Goal: Entertainment & Leisure: Consume media (video, audio)

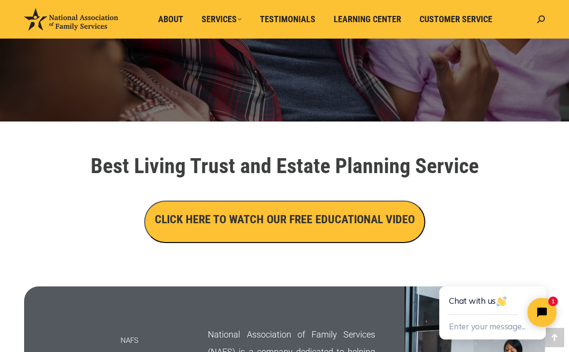
scroll to position [284, 0]
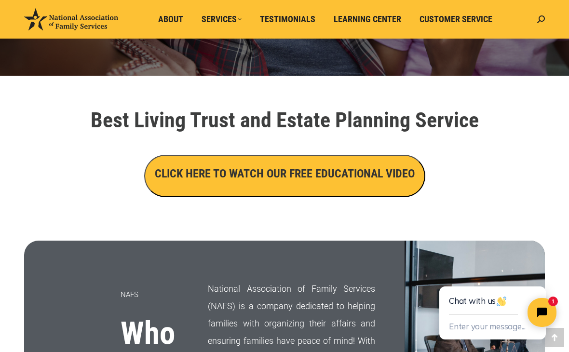
click at [363, 177] on h3 "CLICK HERE TO WATCH OUR FREE EDUCATIONAL VIDEO" at bounding box center [285, 173] width 260 height 16
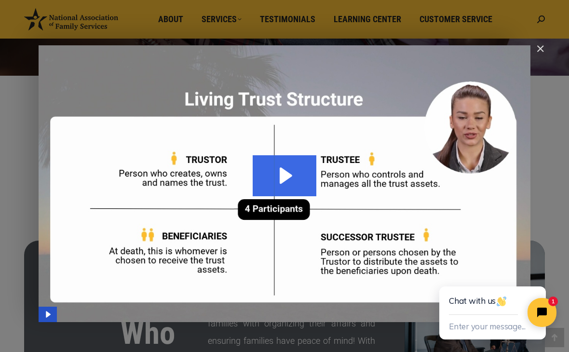
click at [292, 186] on icon "Play Video: Main Video - Full Webinar (Emma) Landon V1.4" at bounding box center [285, 175] width 64 height 41
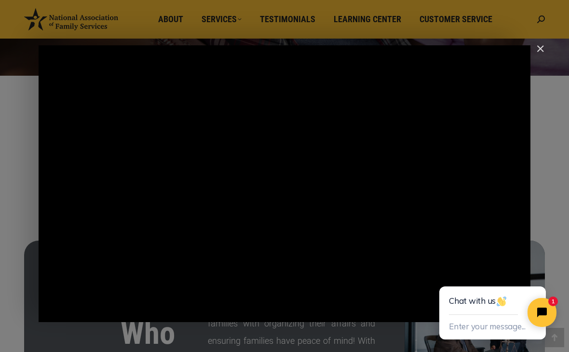
click at [455, 212] on div "Main Video - Full Webinar (Emma) Landon V1.4" at bounding box center [285, 183] width 492 height 277
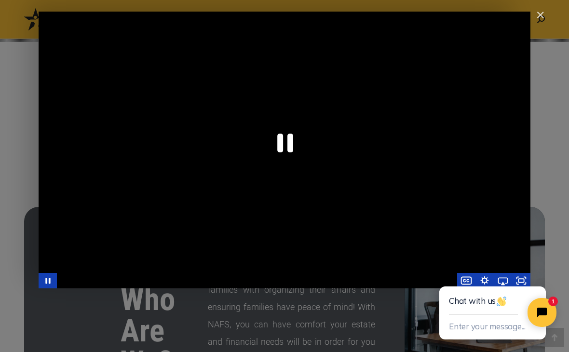
scroll to position [318, 0]
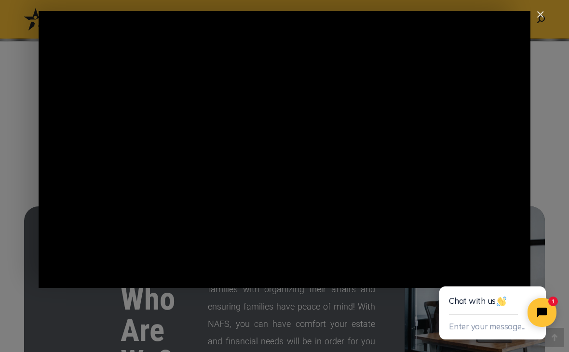
click at [477, 205] on div "Main Video - Full Webinar (Emma) Landon V1.4" at bounding box center [285, 149] width 492 height 277
click at [490, 219] on div "Main Video - Full Webinar (Emma) Landon V1.4" at bounding box center [285, 149] width 492 height 277
click at [500, 234] on div "Main Video - Full Webinar (Emma) Landon V1.4" at bounding box center [285, 149] width 492 height 277
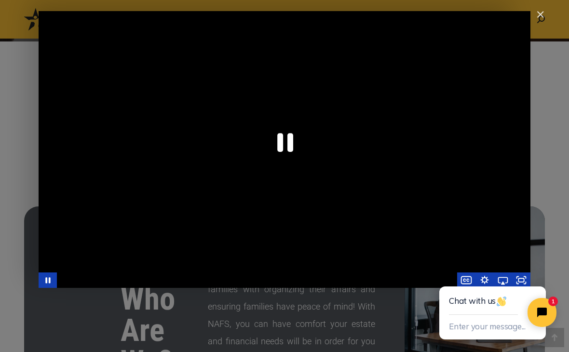
click at [488, 215] on div "Main Video - Full Webinar (Emma) Landon V1.4" at bounding box center [285, 149] width 492 height 277
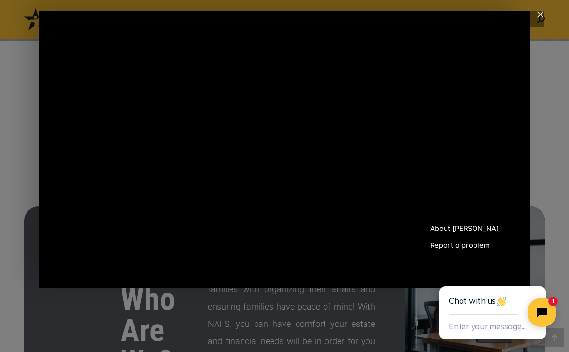
click at [497, 199] on div "Main Video - Full Webinar (Emma) Landon V1.4" at bounding box center [285, 149] width 492 height 277
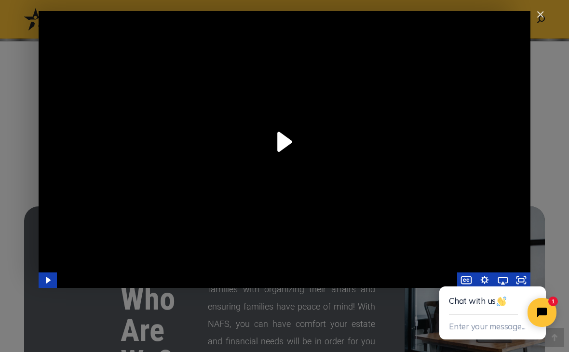
click at [539, 14] on img "Close" at bounding box center [536, 19] width 16 height 16
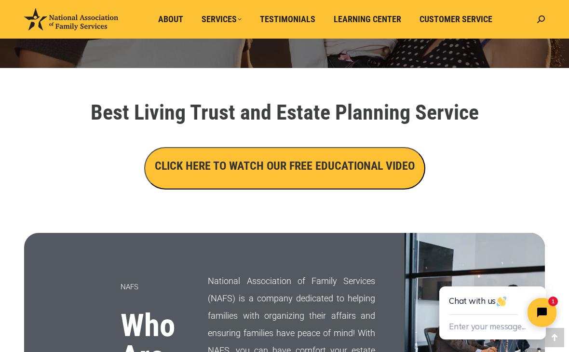
scroll to position [289, 0]
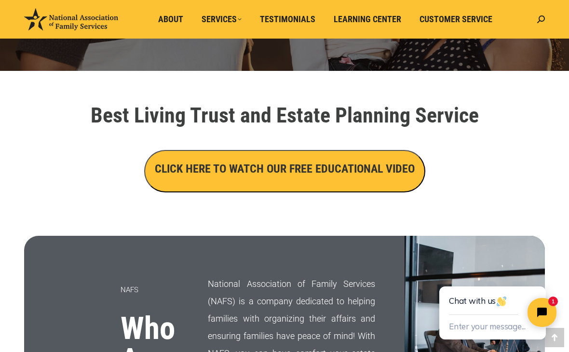
click at [374, 174] on h3 "CLICK HERE TO WATCH OUR FREE EDUCATIONAL VIDEO" at bounding box center [285, 169] width 260 height 16
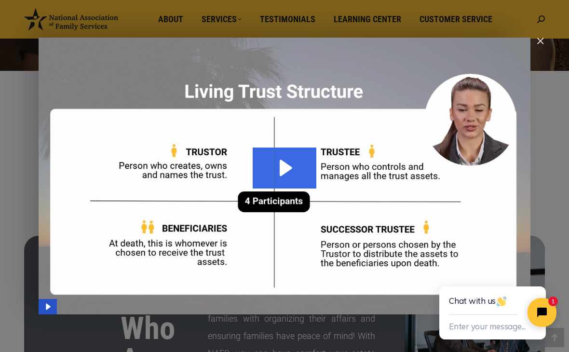
click at [46, 306] on icon "Play Video" at bounding box center [48, 306] width 5 height 6
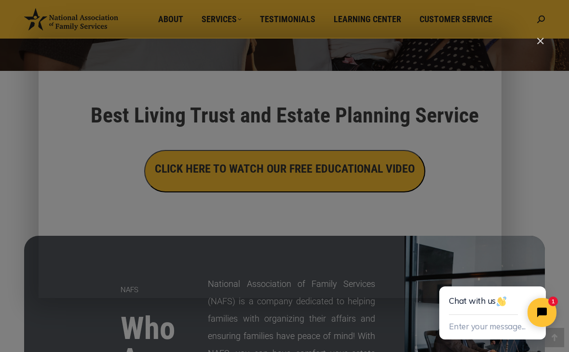
click at [192, 238] on div "Main Video - Full Webinar (Emma) Landon V1.4" at bounding box center [285, 176] width 492 height 277
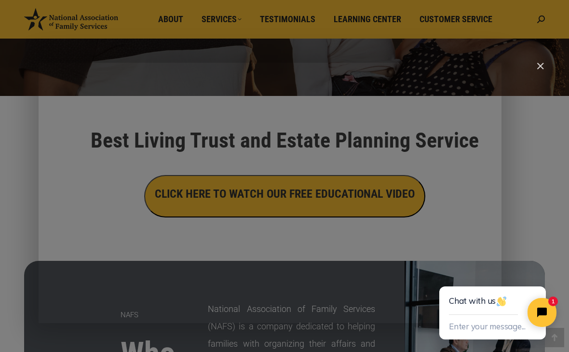
scroll to position [263, 0]
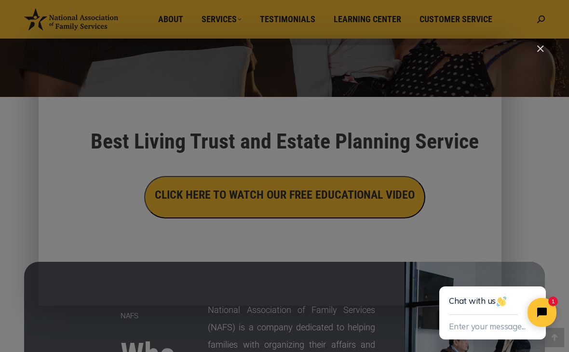
click at [164, 279] on div "Main Video - Full Webinar (Emma) Landon V1.4" at bounding box center [285, 183] width 492 height 277
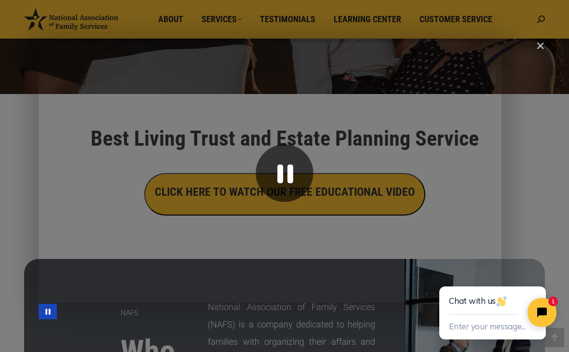
scroll to position [268, 0]
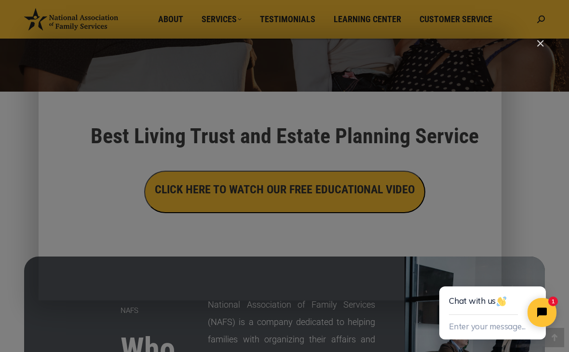
click at [440, 132] on div "Main Video - Full Webinar (Emma) Landon V1.4" at bounding box center [285, 178] width 492 height 277
click at [391, 186] on div "Main Video - Full Webinar (Emma) Landon V1.4" at bounding box center [285, 178] width 492 height 277
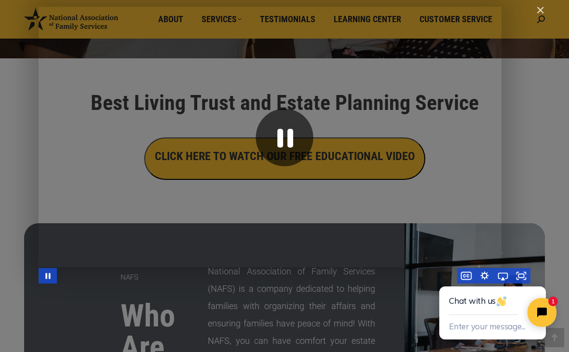
scroll to position [301, 0]
click at [296, 139] on icon "Pause" at bounding box center [284, 137] width 57 height 57
